Goal: Task Accomplishment & Management: Use online tool/utility

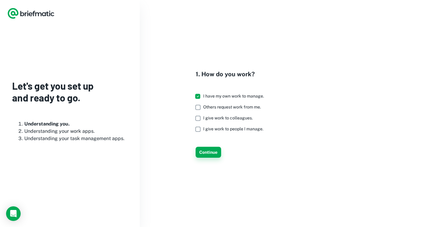
click at [204, 150] on button "Continue" at bounding box center [209, 152] width 26 height 11
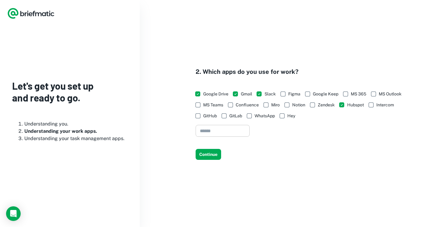
click at [215, 132] on input "text" at bounding box center [223, 131] width 54 height 12
type input "**********"
click at [207, 156] on button "Continue" at bounding box center [209, 154] width 26 height 11
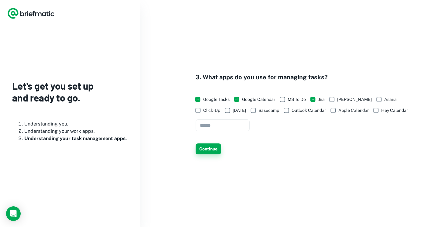
click at [209, 148] on button "Continue" at bounding box center [209, 148] width 26 height 11
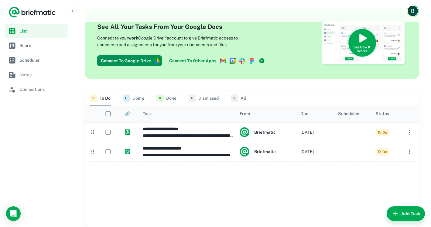
scroll to position [15, 0]
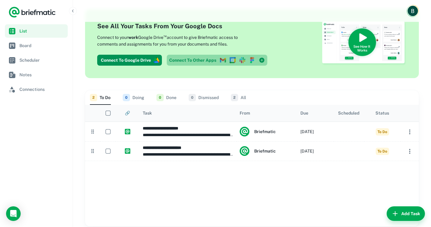
click at [214, 59] on link "Connect To Other Apps" at bounding box center [217, 60] width 101 height 11
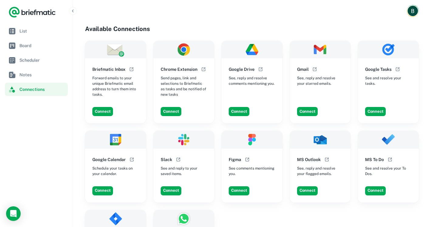
click at [45, 122] on nav "List Board Scheduler Notes Connections" at bounding box center [36, 125] width 73 height 203
click at [23, 30] on span "List" at bounding box center [42, 31] width 46 height 7
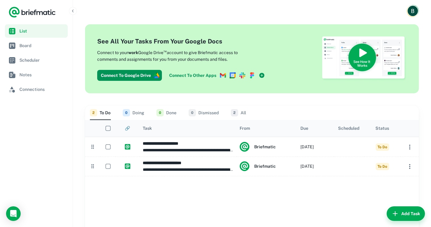
click at [210, 73] on link "Connect To Other Apps" at bounding box center [217, 75] width 101 height 11
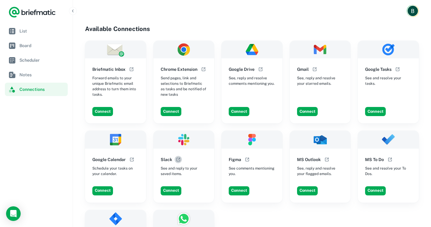
click at [177, 160] on icon "Open help documentation" at bounding box center [178, 159] width 5 height 5
click at [414, 11] on img "Account button" at bounding box center [413, 11] width 10 height 10
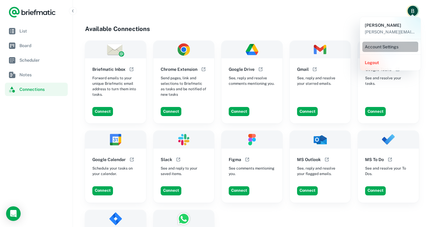
click at [382, 49] on li "Account Settings" at bounding box center [390, 47] width 56 height 10
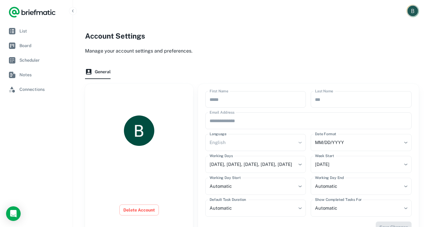
click at [413, 11] on img "Account button" at bounding box center [413, 11] width 11 height 11
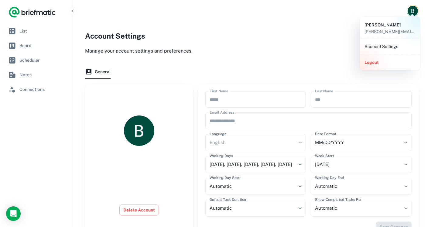
click at [297, 50] on div at bounding box center [215, 113] width 431 height 227
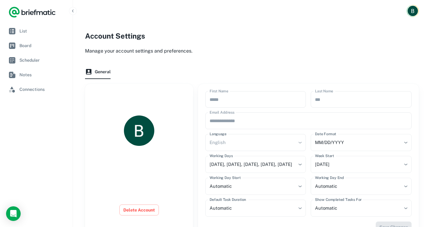
scroll to position [32, 0]
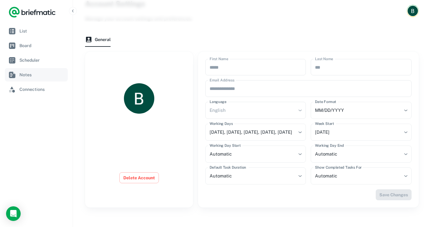
click at [32, 76] on span "Notes" at bounding box center [42, 74] width 46 height 7
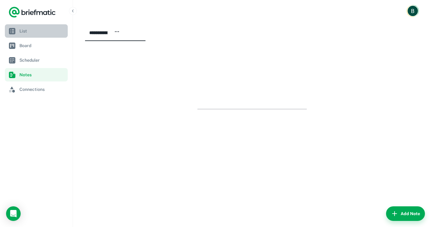
click at [29, 32] on span "List" at bounding box center [42, 31] width 46 height 7
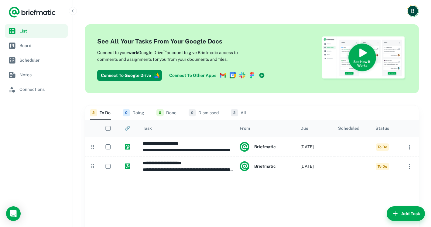
scroll to position [39, 0]
